Goal: Use online tool/utility: Utilize a website feature to perform a specific function

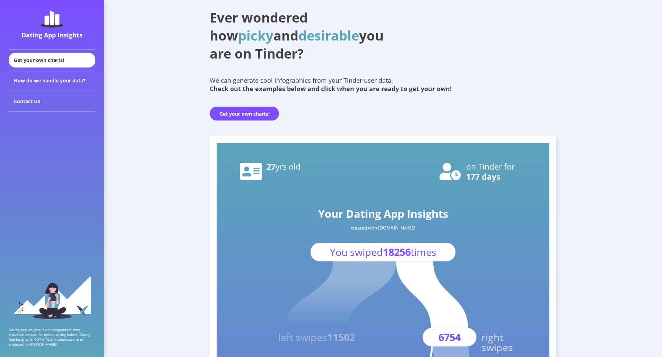
scroll to position [27, 0]
click at [233, 116] on button "Get your own charts!" at bounding box center [244, 113] width 69 height 14
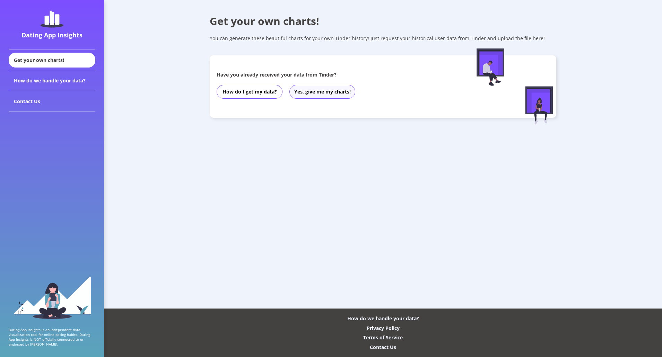
click at [312, 94] on button "Yes, give me my charts!" at bounding box center [322, 92] width 66 height 14
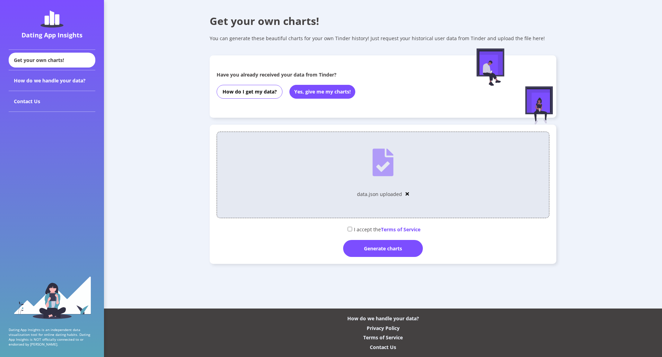
click at [380, 171] on img at bounding box center [382, 163] width 20 height 28
click at [370, 251] on div "Generate charts" at bounding box center [383, 248] width 80 height 17
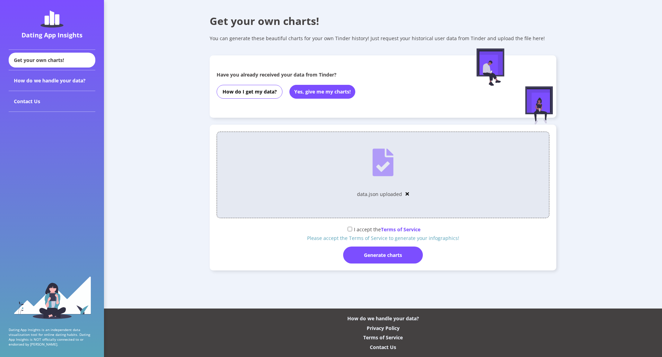
click at [348, 229] on input "checkbox" at bounding box center [350, 229] width 5 height 5
checkbox input "true"
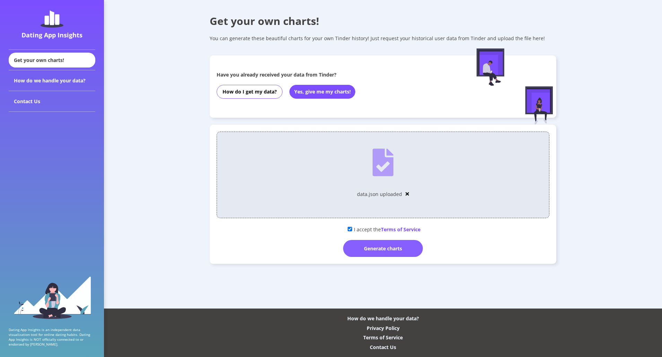
click at [365, 252] on div "Generate charts" at bounding box center [383, 248] width 80 height 17
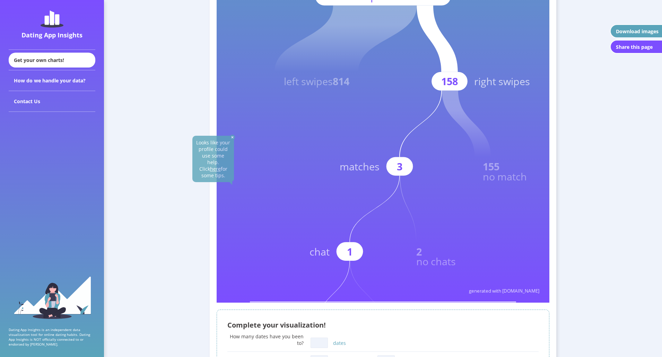
scroll to position [155, 0]
drag, startPoint x: 402, startPoint y: 172, endPoint x: 395, endPoint y: 168, distance: 8.1
click at [395, 168] on g "3 matches" at bounding box center [391, 133] width 102 height 85
click at [395, 168] on rect at bounding box center [399, 166] width 27 height 19
click at [231, 137] on img at bounding box center [232, 137] width 5 height 5
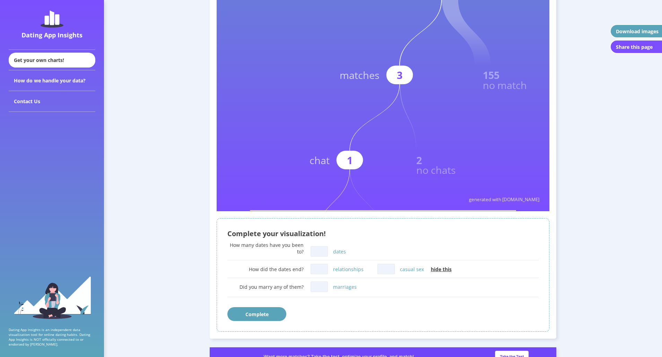
scroll to position [247, 0]
drag, startPoint x: 361, startPoint y: 207, endPoint x: 411, endPoint y: 168, distance: 63.9
click at [411, 168] on rect at bounding box center [383, 3] width 333 height 416
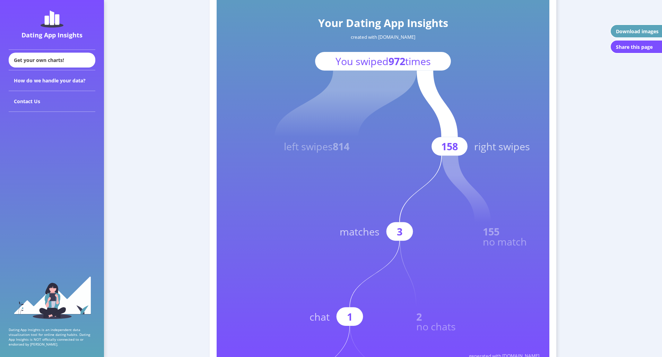
scroll to position [90, 0]
